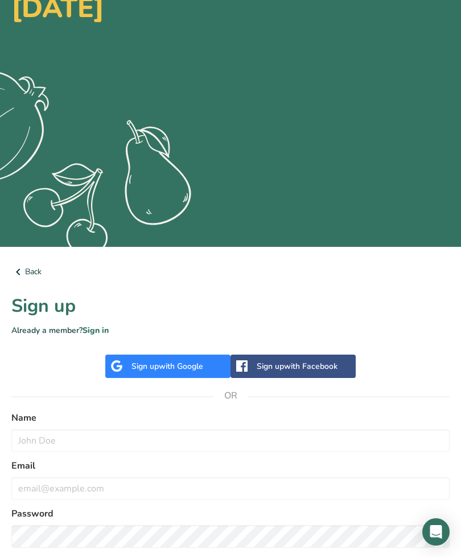
scroll to position [162, 0]
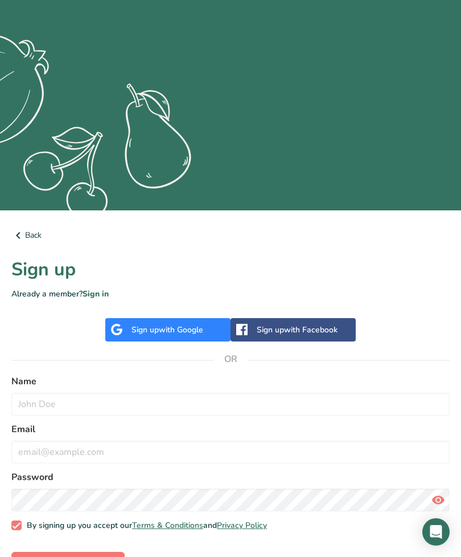
click at [86, 390] on div "Name" at bounding box center [230, 394] width 439 height 41
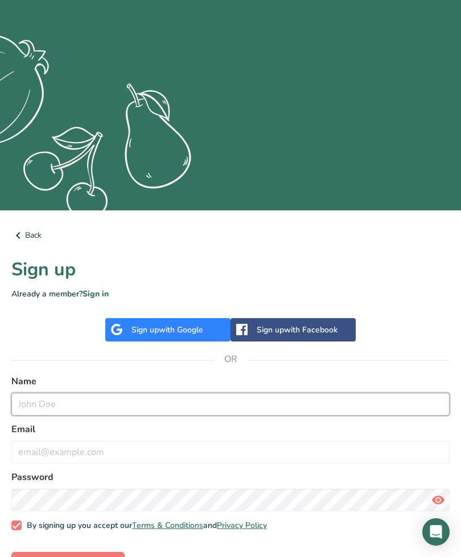
click at [44, 410] on input "text" at bounding box center [230, 403] width 439 height 23
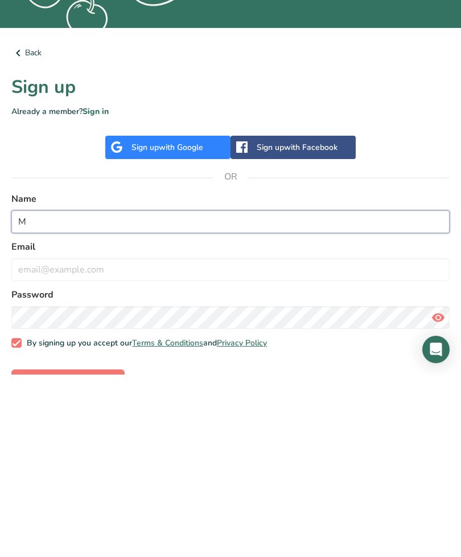
scroll to position [199, 0]
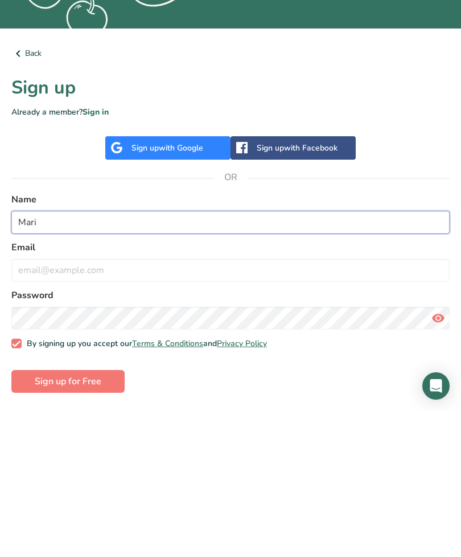
type input "Mari"
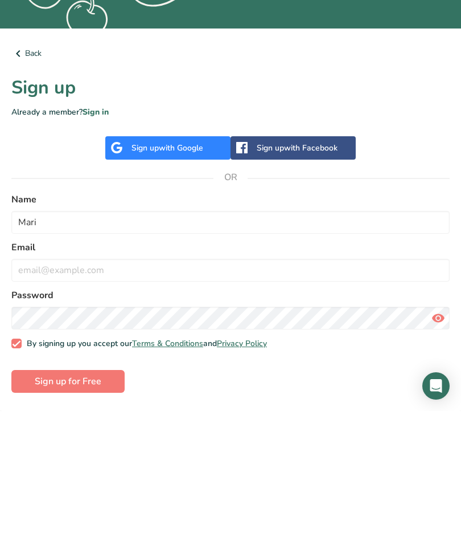
click at [52, 516] on button "Sign up for Free" at bounding box center [67, 527] width 113 height 23
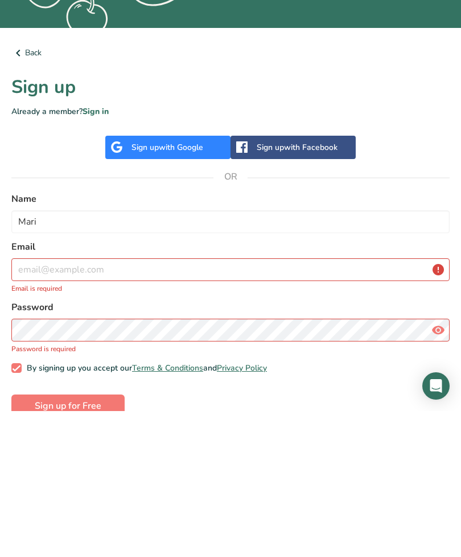
scroll to position [187, 0]
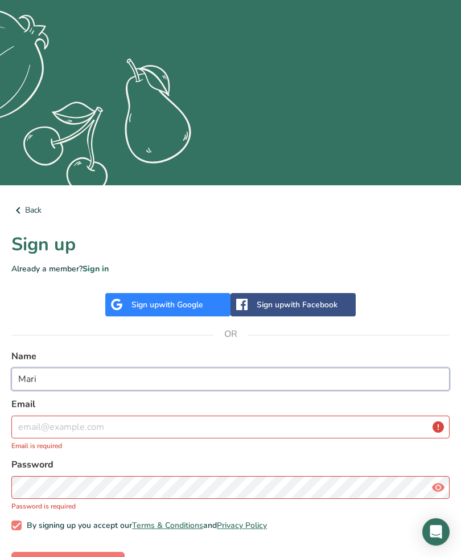
click at [92, 381] on input "Mari" at bounding box center [230, 378] width 439 height 23
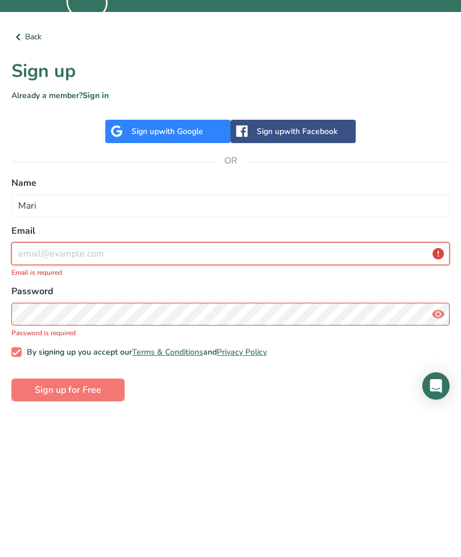
click at [42, 388] on input "email" at bounding box center [230, 399] width 439 height 23
type input "m"
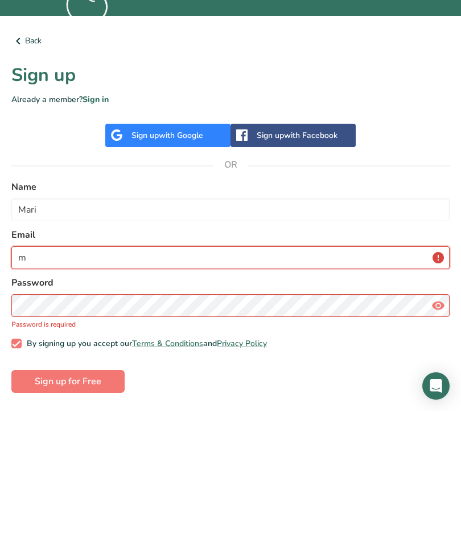
scroll to position [211, 0]
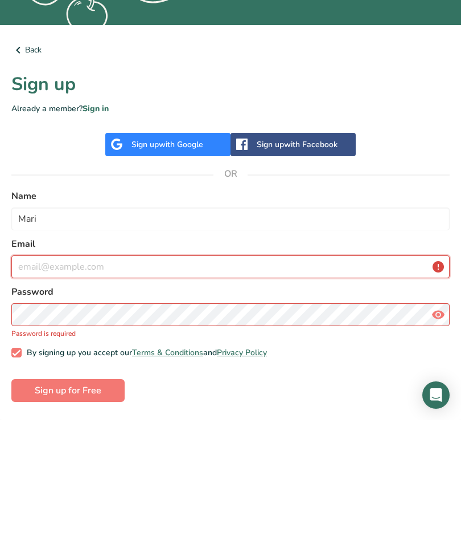
type input "[EMAIL_ADDRESS][DOMAIN_NAME]"
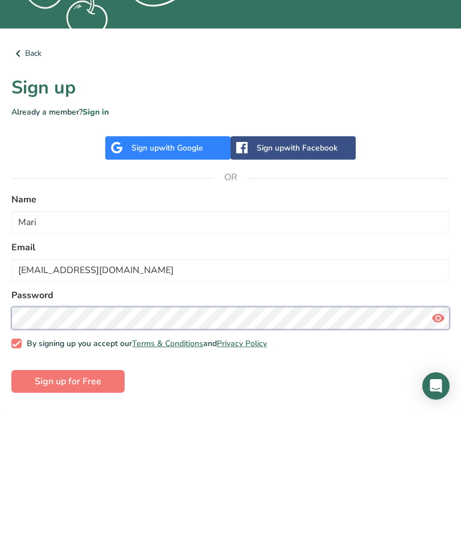
scroll to position [199, 0]
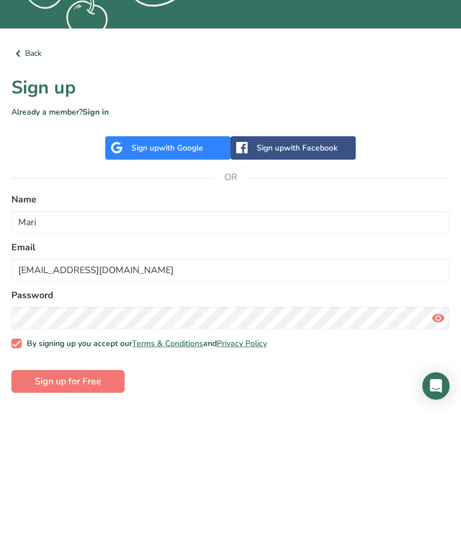
click at [83, 520] on span "Sign up for Free" at bounding box center [68, 527] width 67 height 14
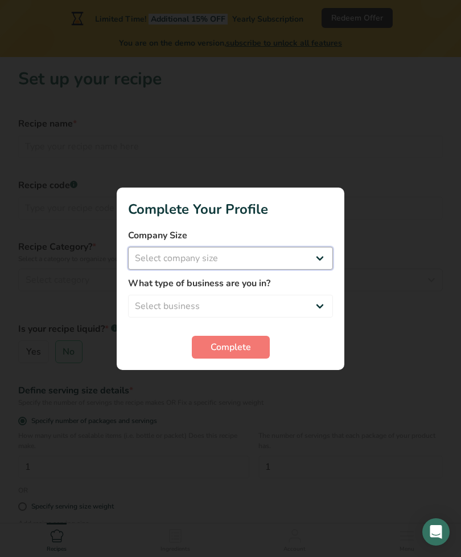
click at [143, 269] on select "Select company size Fewer than 10 Employees 10 to 50 Employees 51 to 500 Employ…" at bounding box center [230, 258] width 205 height 23
select select "1"
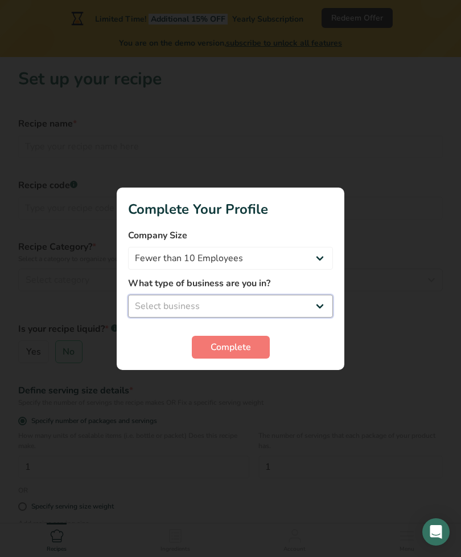
click at [146, 317] on select "Select business Packaged Food Manufacturer Restaurant & Cafe Bakery Meal Plans …" at bounding box center [230, 306] width 205 height 23
select select "1"
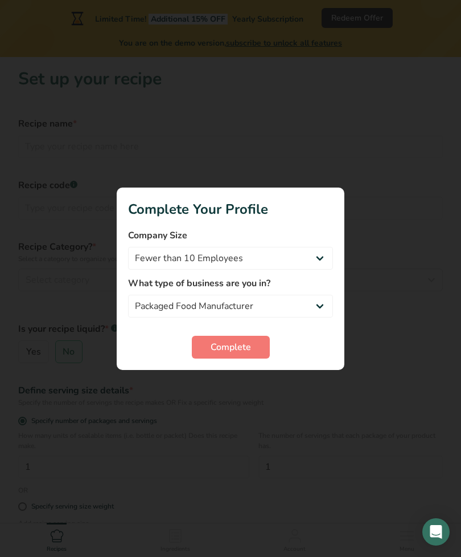
click at [214, 357] on button "Complete" at bounding box center [231, 347] width 78 height 23
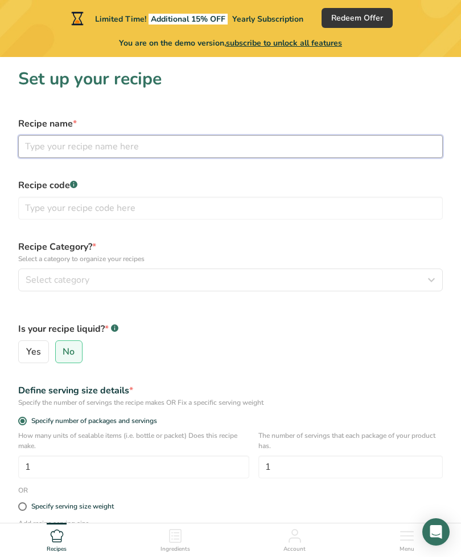
click at [39, 142] on input "text" at bounding box center [230, 146] width 425 height 23
type input "Mari"
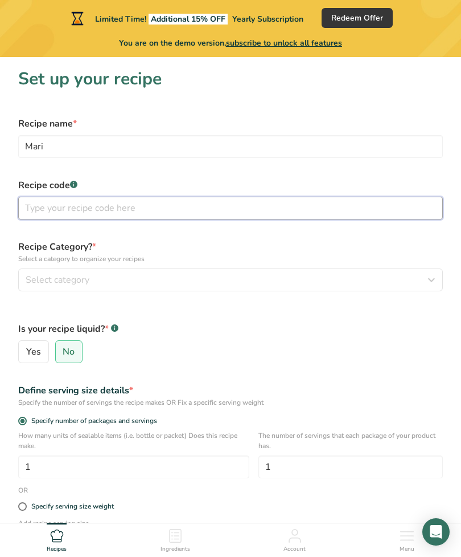
click at [34, 204] on input "text" at bounding box center [230, 208] width 425 height 23
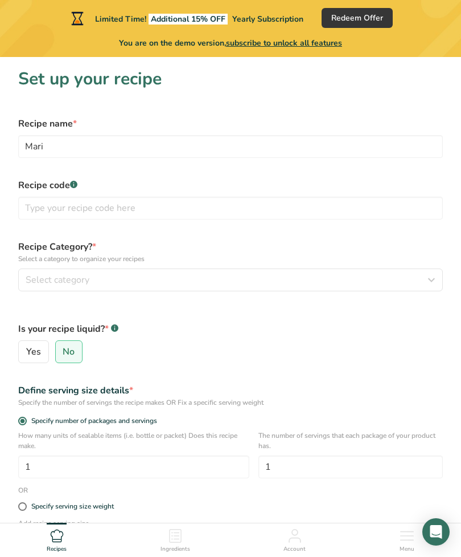
click at [34, 284] on span "Select category" at bounding box center [58, 280] width 64 height 14
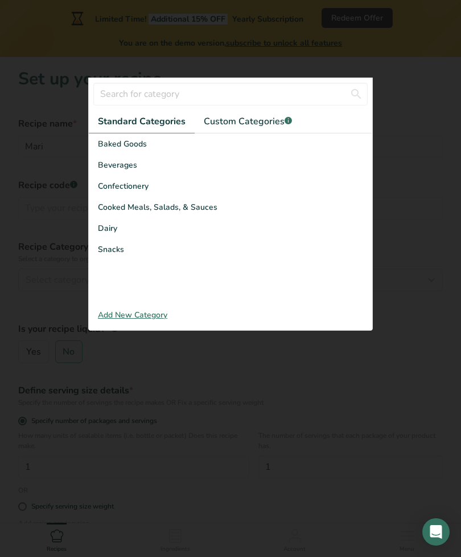
click at [108, 254] on span "Snacks" at bounding box center [111, 249] width 26 height 12
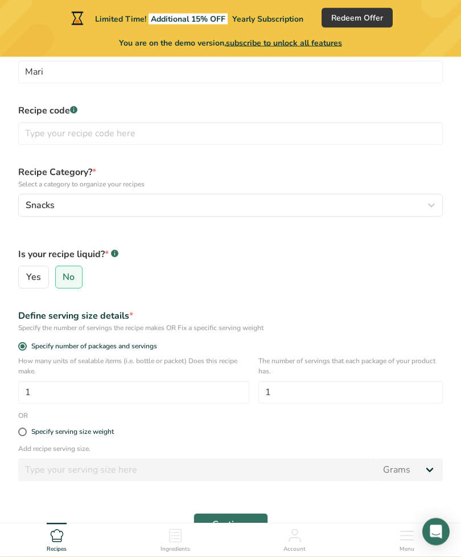
scroll to position [106, 0]
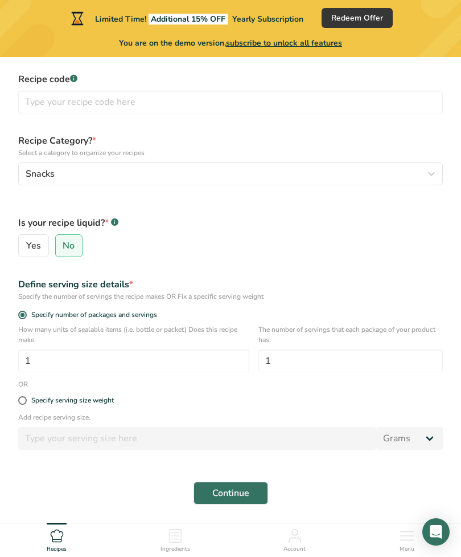
click at [31, 399] on div "Specify serving size weight" at bounding box center [72, 400] width 83 height 9
click at [26, 399] on input "Specify serving size weight" at bounding box center [21, 399] width 7 height 7
radio input "true"
radio input "false"
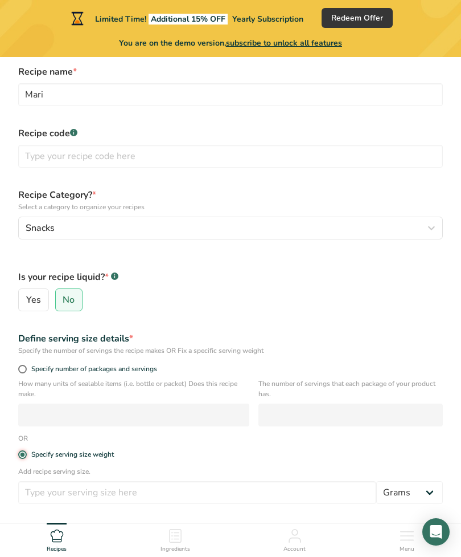
scroll to position [51, 0]
click at [49, 230] on span "Snacks" at bounding box center [40, 229] width 29 height 14
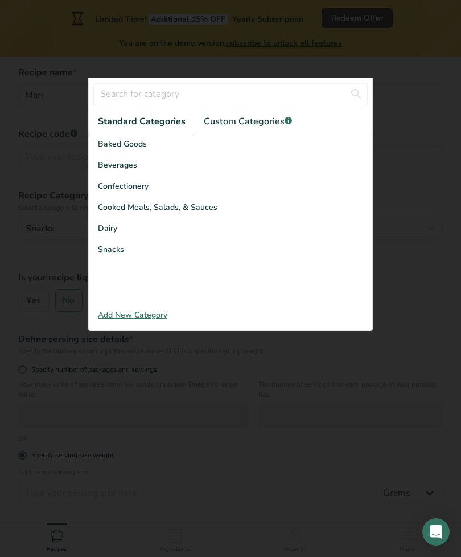
click at [118, 321] on div "Add New Category" at bounding box center [231, 315] width 284 height 12
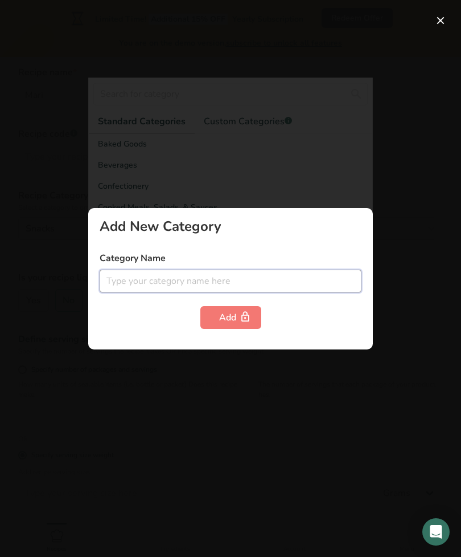
click at [123, 292] on input "text" at bounding box center [231, 280] width 262 height 23
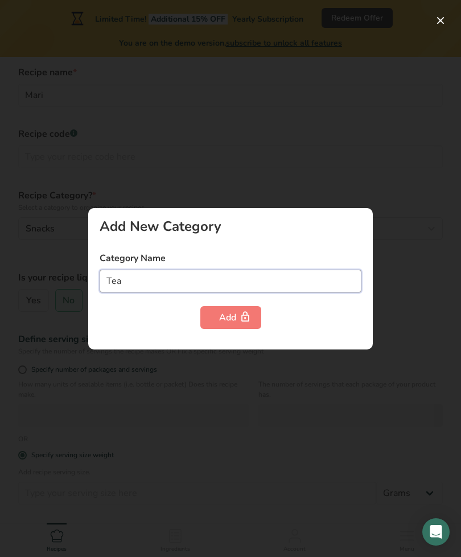
type input "Tea"
click at [214, 329] on button "Add" at bounding box center [231, 317] width 61 height 23
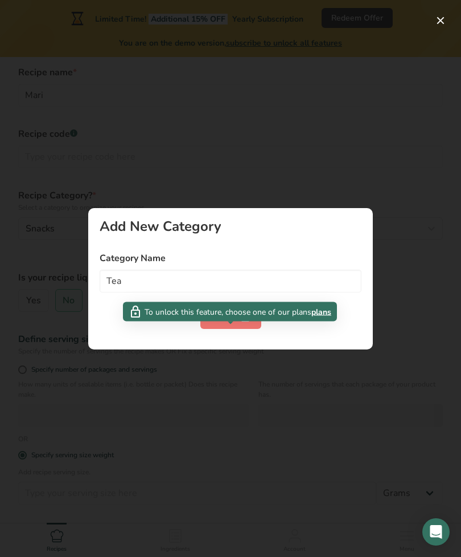
click at [159, 381] on div at bounding box center [230, 278] width 461 height 557
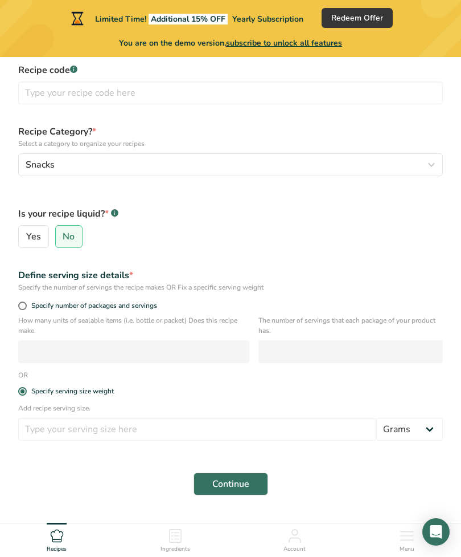
scroll to position [120, 0]
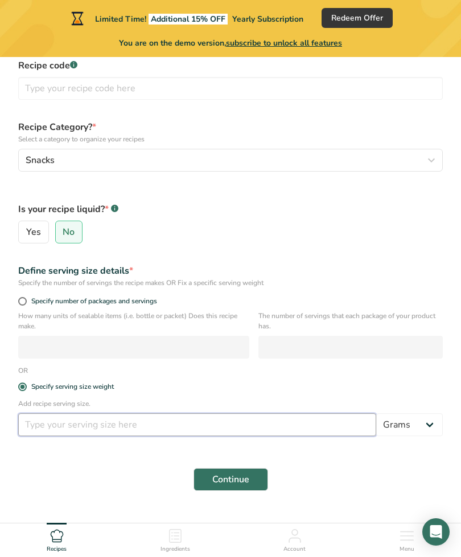
click at [51, 419] on input "number" at bounding box center [197, 424] width 358 height 23
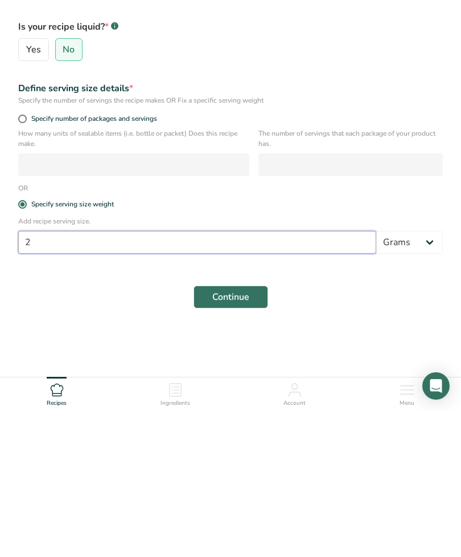
type input "2"
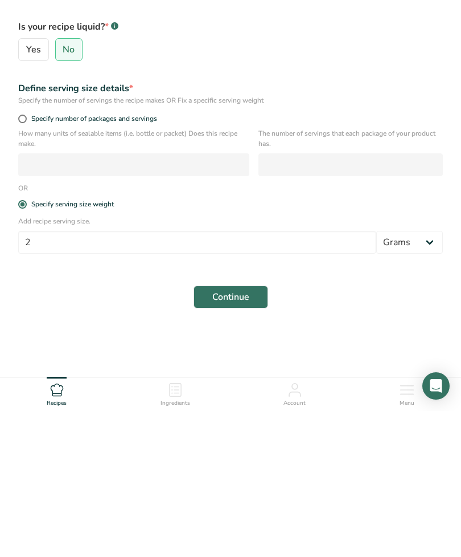
click at [79, 316] on section "Set up your recipe Recipe name * Mari Recipe code .a-a{fill:#347362;}.b-a{fill:…" at bounding box center [230, 193] width 461 height 585
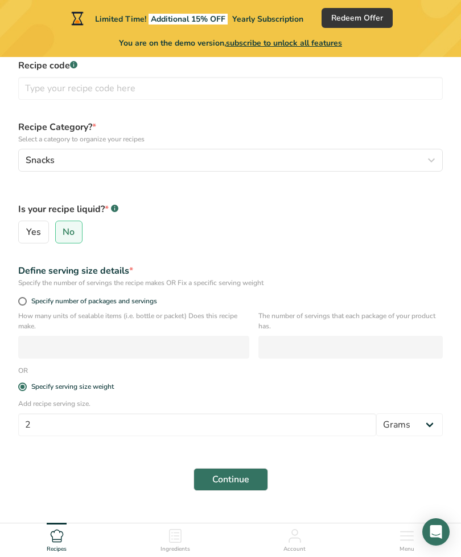
click at [27, 301] on span "Specify number of packages and servings" at bounding box center [92, 301] width 130 height 9
click at [26, 301] on input "Specify number of packages and servings" at bounding box center [21, 300] width 7 height 7
radio input "true"
radio input "false"
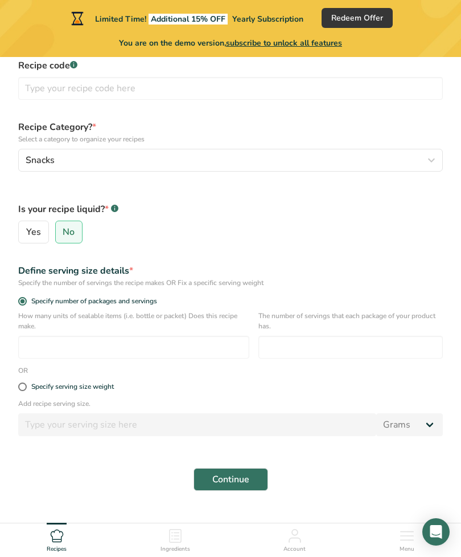
click at [30, 390] on span "Specify serving size weight" at bounding box center [70, 386] width 87 height 9
click at [26, 390] on input "Specify serving size weight" at bounding box center [21, 386] width 7 height 7
radio input "true"
radio input "false"
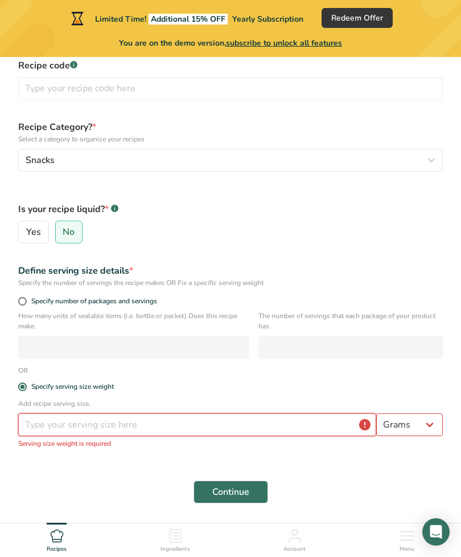
click at [69, 423] on input "number" at bounding box center [197, 424] width 358 height 23
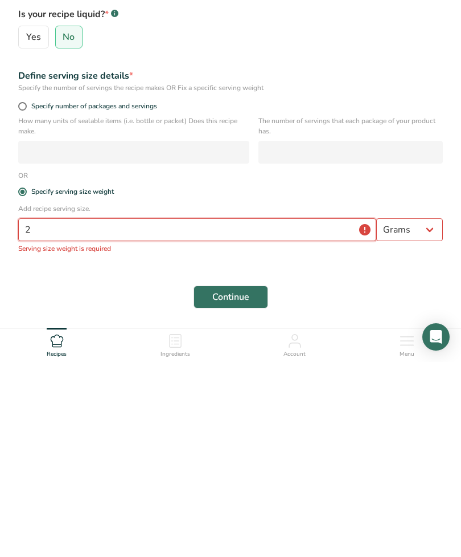
scroll to position [169, 0]
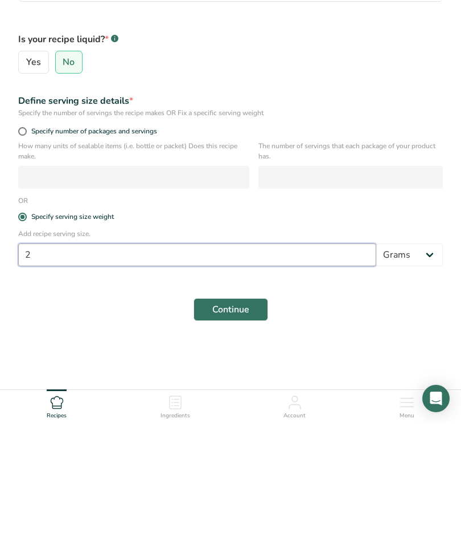
type input "2"
click at [205, 431] on button "Continue" at bounding box center [231, 442] width 75 height 23
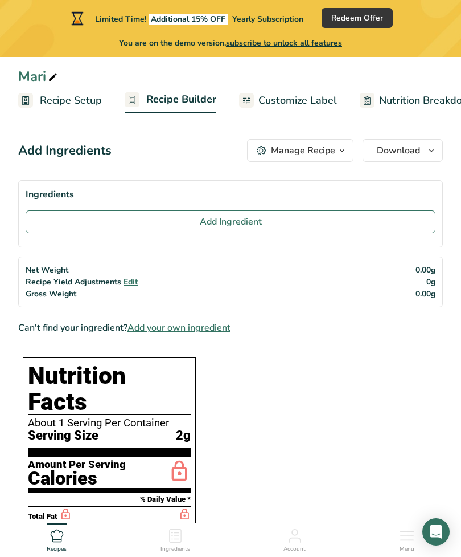
click at [54, 93] on span "Recipe Setup" at bounding box center [71, 100] width 62 height 15
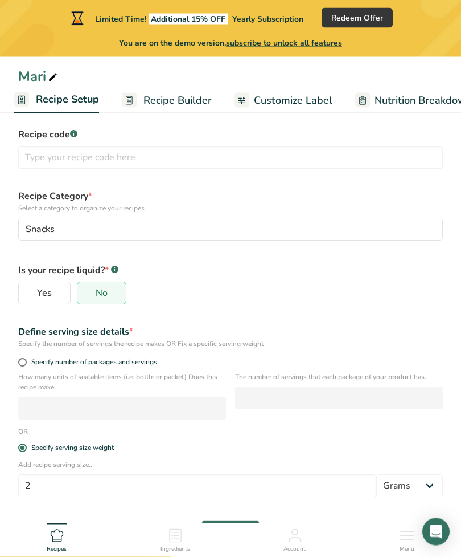
scroll to position [81, 0]
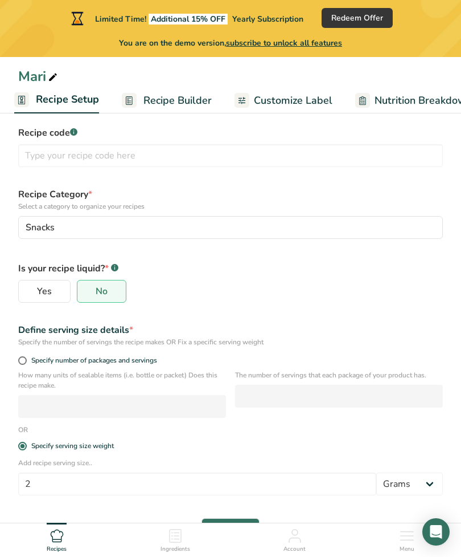
click at [24, 364] on span at bounding box center [22, 360] width 9 height 9
click at [24, 364] on input "Specify number of packages and servings" at bounding box center [21, 360] width 7 height 7
radio input "true"
radio input "false"
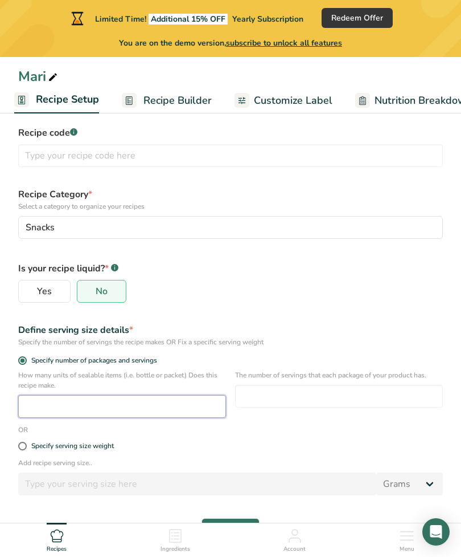
click at [66, 406] on input "number" at bounding box center [122, 406] width 208 height 23
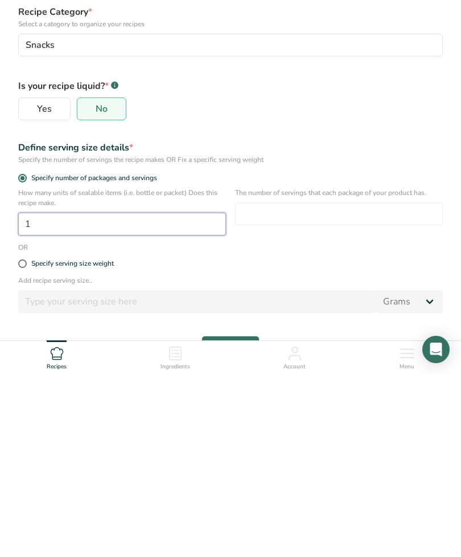
scroll to position [118, 0]
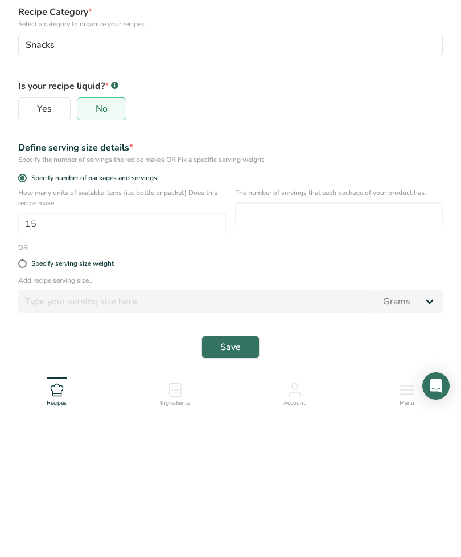
click at [407, 388] on div "OR" at bounding box center [230, 393] width 439 height 10
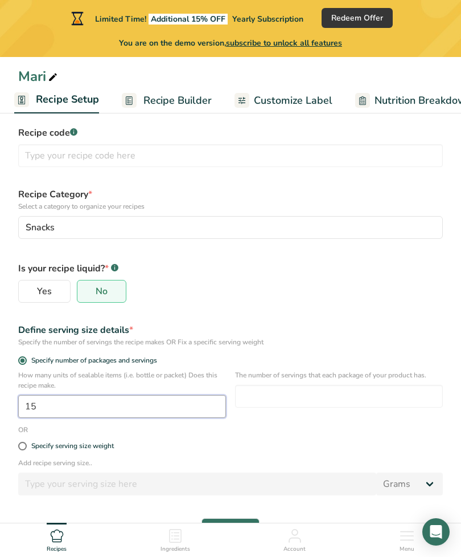
click at [72, 403] on input "15" at bounding box center [122, 406] width 208 height 23
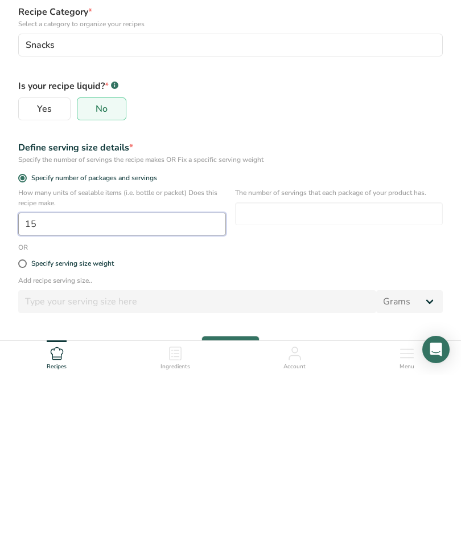
type input "1"
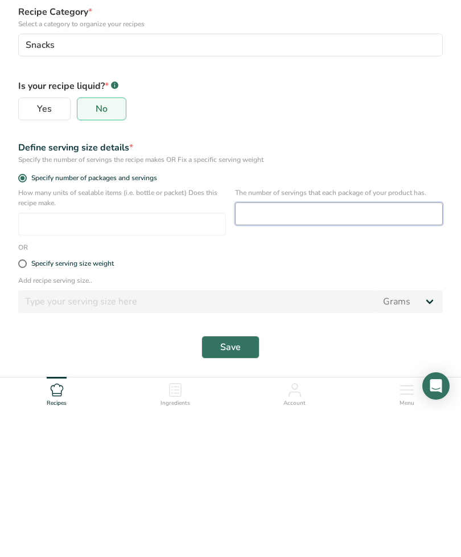
click at [400, 348] on input "number" at bounding box center [339, 359] width 208 height 23
type input "15"
click at [110, 405] on div "Specify serving size weight" at bounding box center [72, 409] width 83 height 9
click at [26, 406] on input "Specify serving size weight" at bounding box center [21, 409] width 7 height 7
radio input "true"
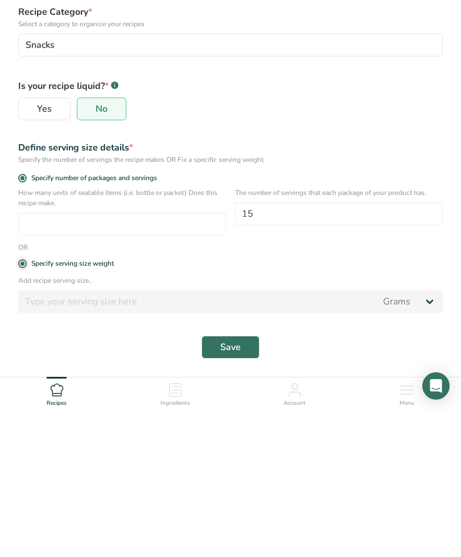
radio input "false"
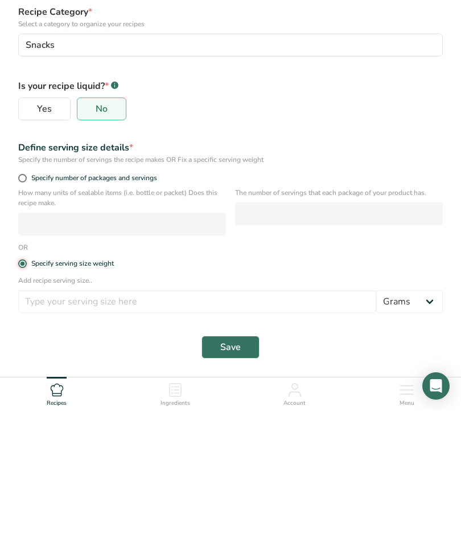
scroll to position [81, 0]
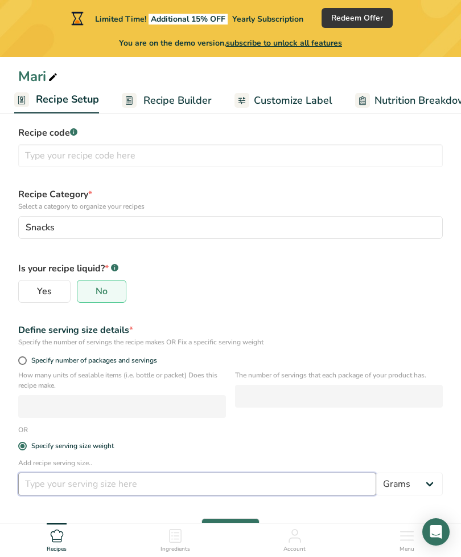
click at [79, 482] on input "number" at bounding box center [197, 483] width 358 height 23
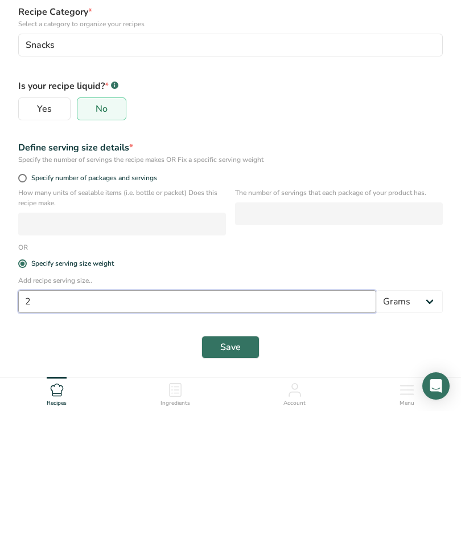
type input "2"
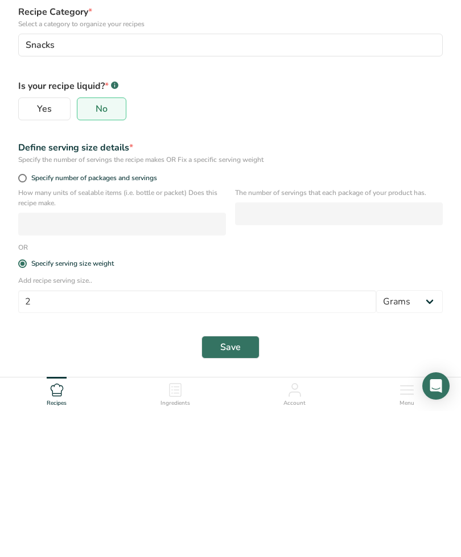
click at [218, 481] on button "Save" at bounding box center [231, 492] width 58 height 23
